Goal: Information Seeking & Learning: Learn about a topic

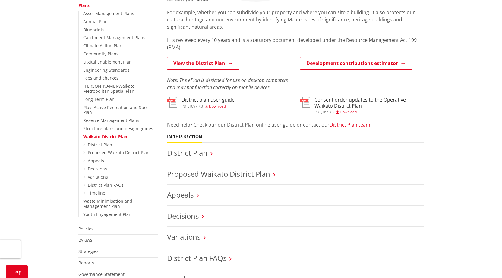
scroll to position [151, 0]
click at [120, 117] on link "Reserve Management Plans" at bounding box center [111, 120] width 56 height 6
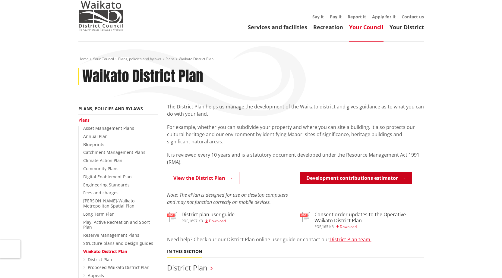
scroll to position [30, 0]
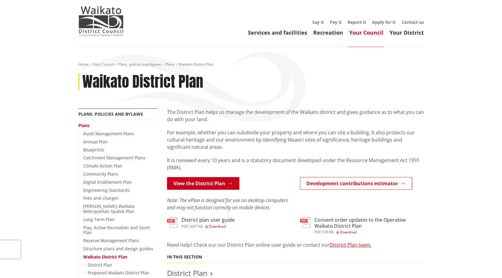
click at [217, 183] on link "View the District Plan" at bounding box center [203, 183] width 72 height 13
